Goal: Task Accomplishment & Management: Use online tool/utility

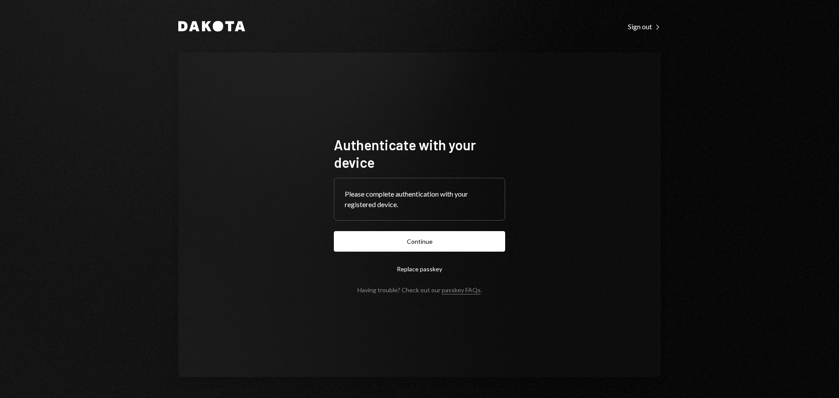
click at [464, 245] on button "Continue" at bounding box center [419, 241] width 171 height 21
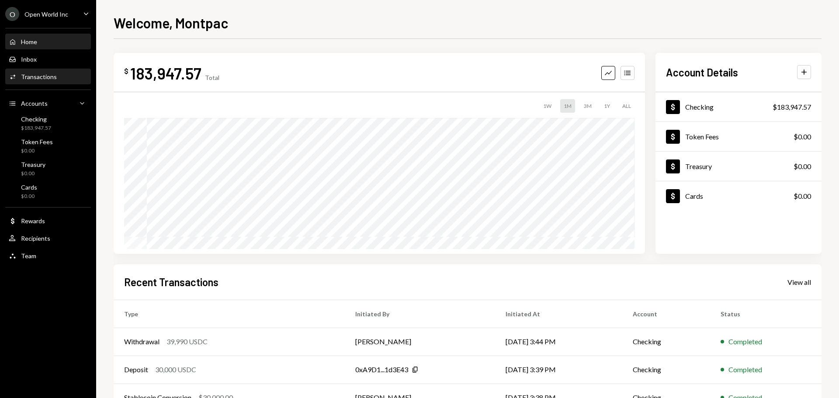
click at [60, 73] on div "Activities Transactions" at bounding box center [48, 77] width 79 height 8
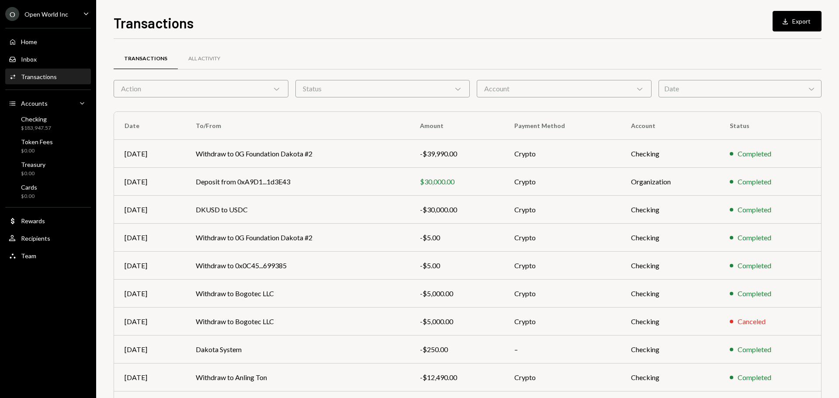
click at [525, 85] on div "Account Chevron Down" at bounding box center [563, 88] width 175 height 17
click at [669, 90] on div "Date Chevron Down" at bounding box center [739, 88] width 163 height 17
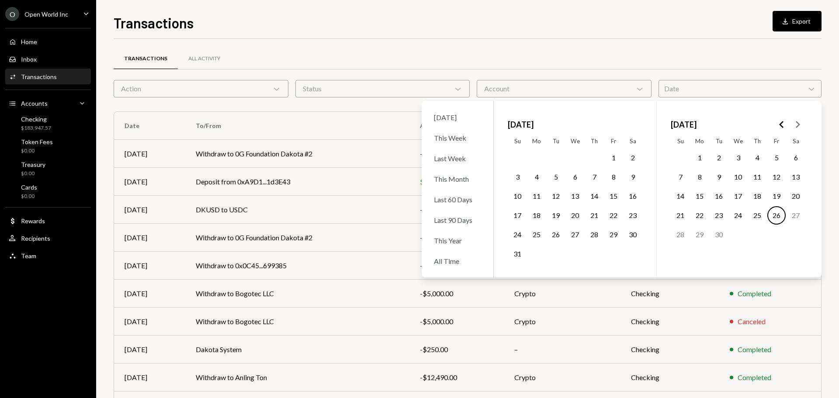
click at [701, 156] on button "1" at bounding box center [699, 157] width 18 height 18
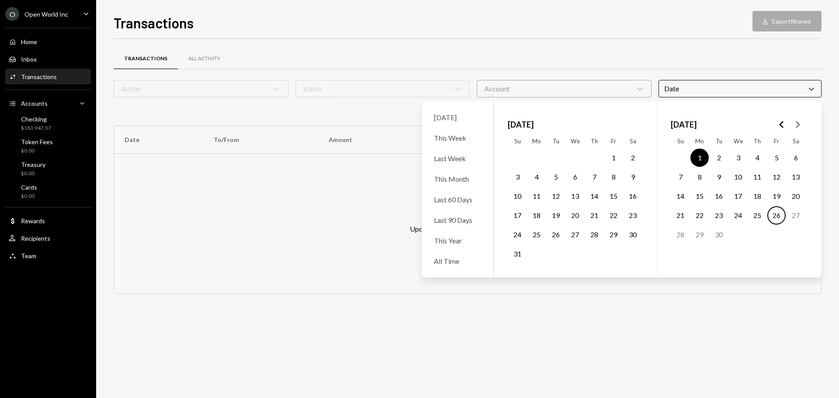
click at [778, 215] on button "26" at bounding box center [776, 215] width 18 height 18
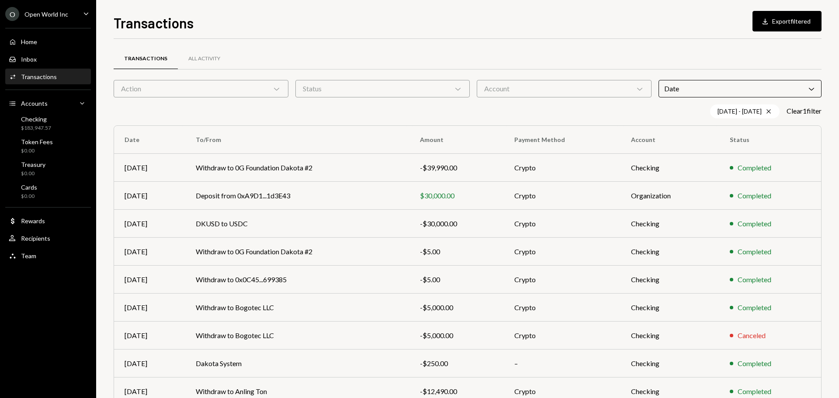
click at [575, 83] on div "Account Chevron Down" at bounding box center [563, 88] width 175 height 17
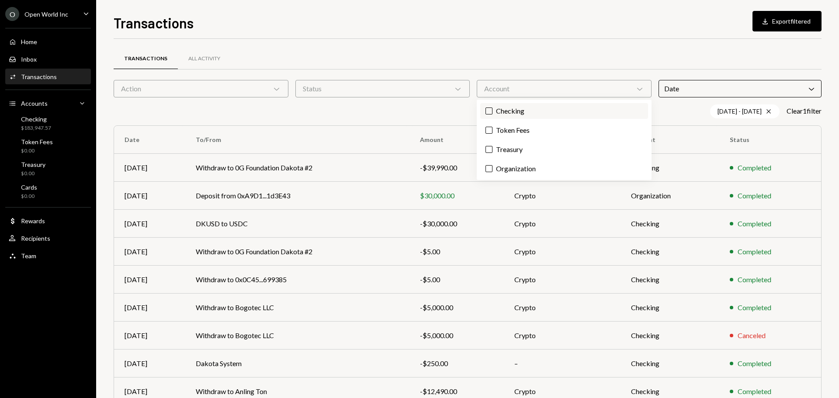
click at [528, 107] on label "Checking" at bounding box center [564, 111] width 168 height 16
click at [492, 107] on button "Checking" at bounding box center [488, 110] width 7 height 7
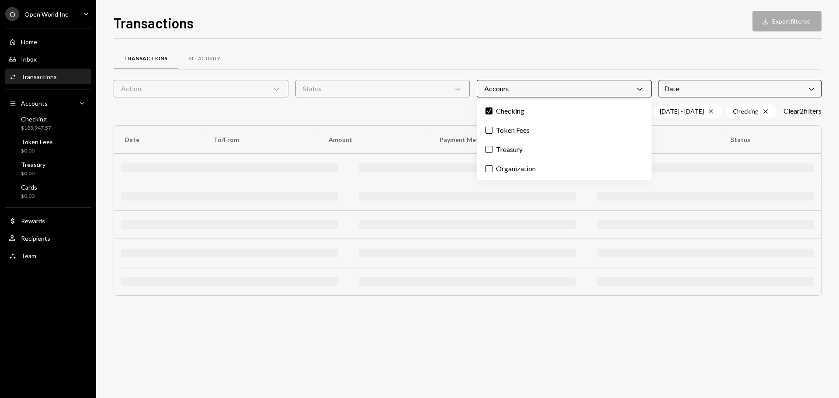
click at [419, 88] on div "Status Chevron Down" at bounding box center [382, 88] width 175 height 17
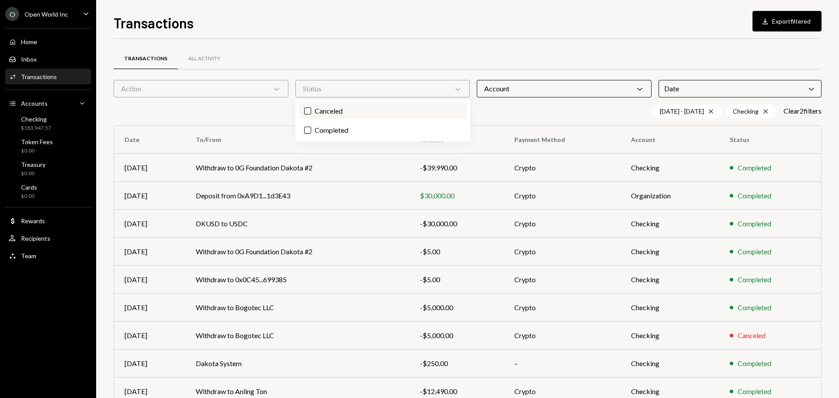
click at [373, 109] on label "Canceled" at bounding box center [383, 111] width 168 height 16
click at [311, 109] on button "Canceled" at bounding box center [307, 110] width 7 height 7
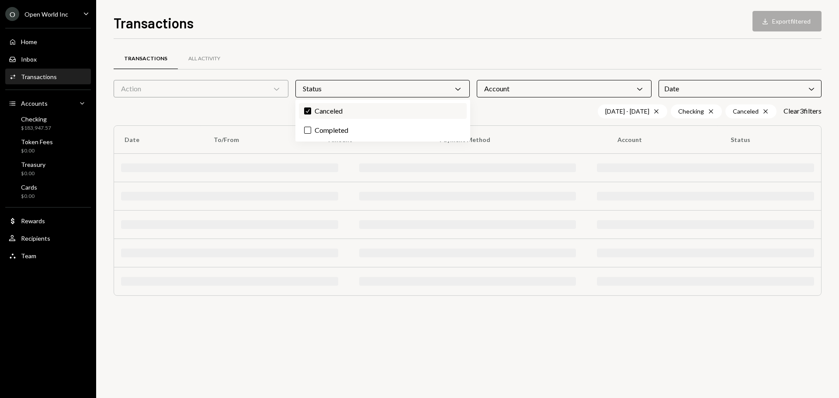
click at [373, 109] on label "Check Canceled" at bounding box center [383, 111] width 168 height 16
click at [311, 109] on button "Check" at bounding box center [307, 110] width 7 height 7
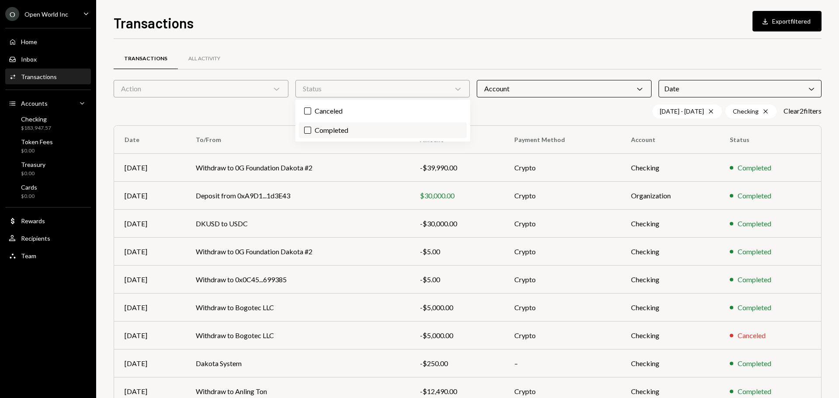
click at [352, 130] on label "Completed" at bounding box center [383, 130] width 168 height 16
click at [311, 130] on button "Completed" at bounding box center [307, 130] width 7 height 7
click at [769, 28] on button "Download Export filtered" at bounding box center [786, 21] width 69 height 21
